Goal: Manage account settings

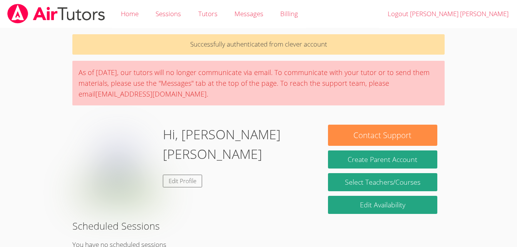
click at [181, 175] on link "Edit Profile" at bounding box center [182, 181] width 39 height 13
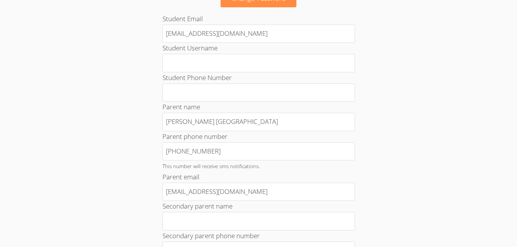
scroll to position [84, 0]
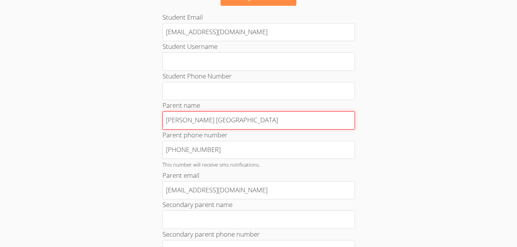
click at [244, 121] on input "[PERSON_NAME] [GEOGRAPHIC_DATA]" at bounding box center [259, 120] width 193 height 18
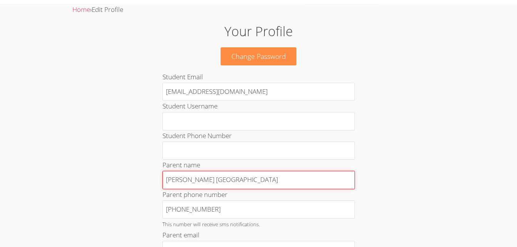
scroll to position [0, 0]
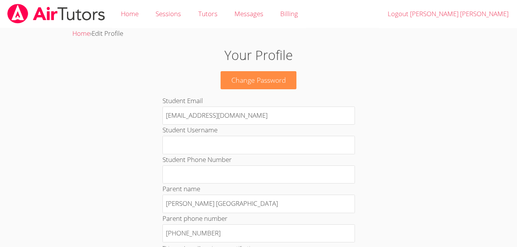
click at [139, 16] on link "Home" at bounding box center [129, 14] width 35 height 28
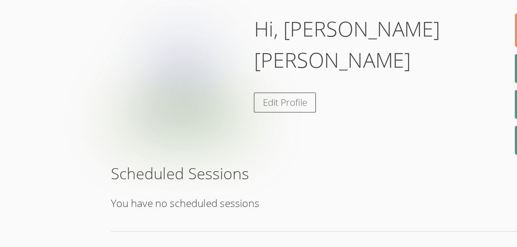
scroll to position [12, 0]
